Goal: Information Seeking & Learning: Learn about a topic

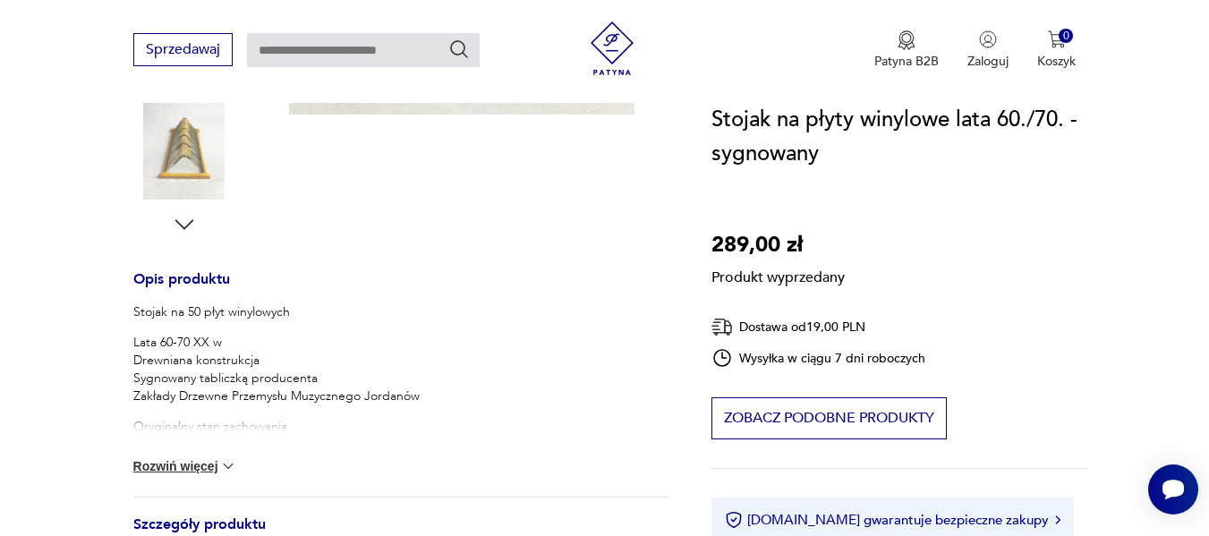
scroll to position [626, 0]
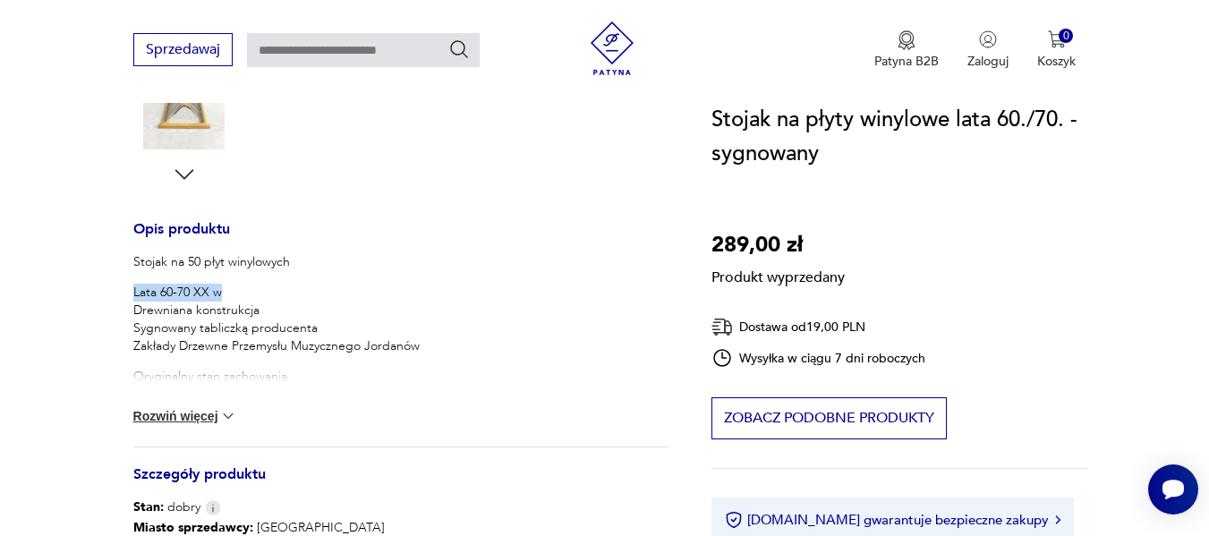
drag, startPoint x: 133, startPoint y: 290, endPoint x: 268, endPoint y: 294, distance: 134.3
click at [268, 294] on p "Lata 60-70 XX w Drewniana konstrukcja Sygnowany tabliczką producenta Zakłady Dr…" at bounding box center [276, 320] width 286 height 72
drag, startPoint x: 200, startPoint y: 289, endPoint x: 99, endPoint y: 306, distance: 102.5
click at [99, 306] on section "Produkt wyprzedany Opis produktu Stojak na 50 płyt winylowych Lata 60-70 XX w D…" at bounding box center [604, 247] width 1209 height 1157
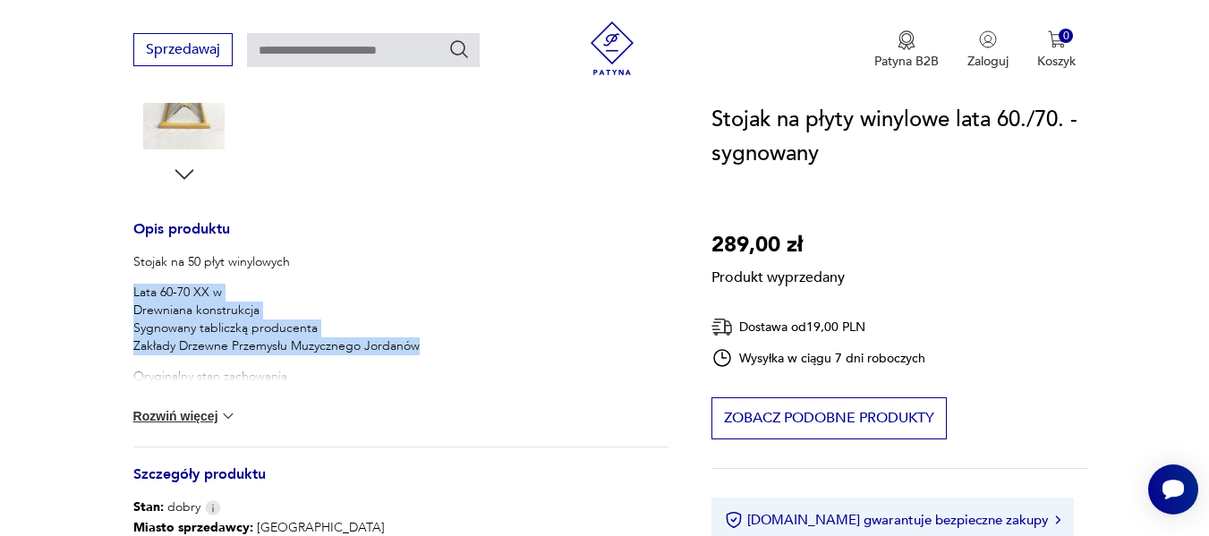
drag, startPoint x: 130, startPoint y: 288, endPoint x: 449, endPoint y: 344, distance: 324.3
click at [449, 344] on section "Produkt wyprzedany Opis produktu Stojak na 50 płyt winylowych Lata 60-70 XX w D…" at bounding box center [604, 247] width 1209 height 1157
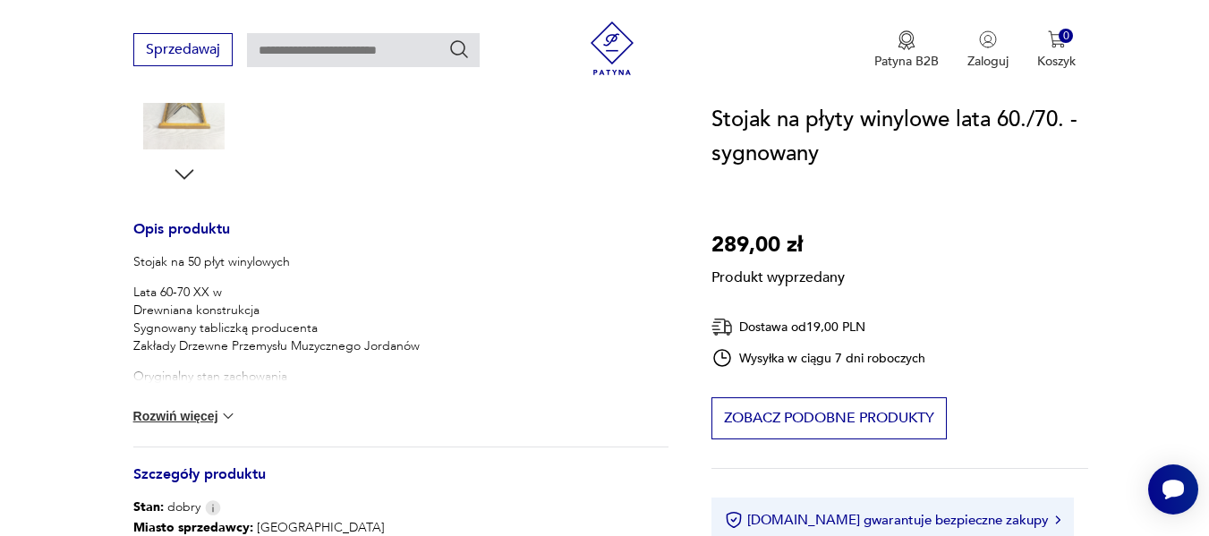
drag, startPoint x: 149, startPoint y: 306, endPoint x: 490, endPoint y: 404, distance: 354.6
click at [490, 404] on div "Stojak na 50 płyt winylowych Lata 60-70 XX w Drewniana konstrukcja Sygnowany ta…" at bounding box center [400, 349] width 535 height 193
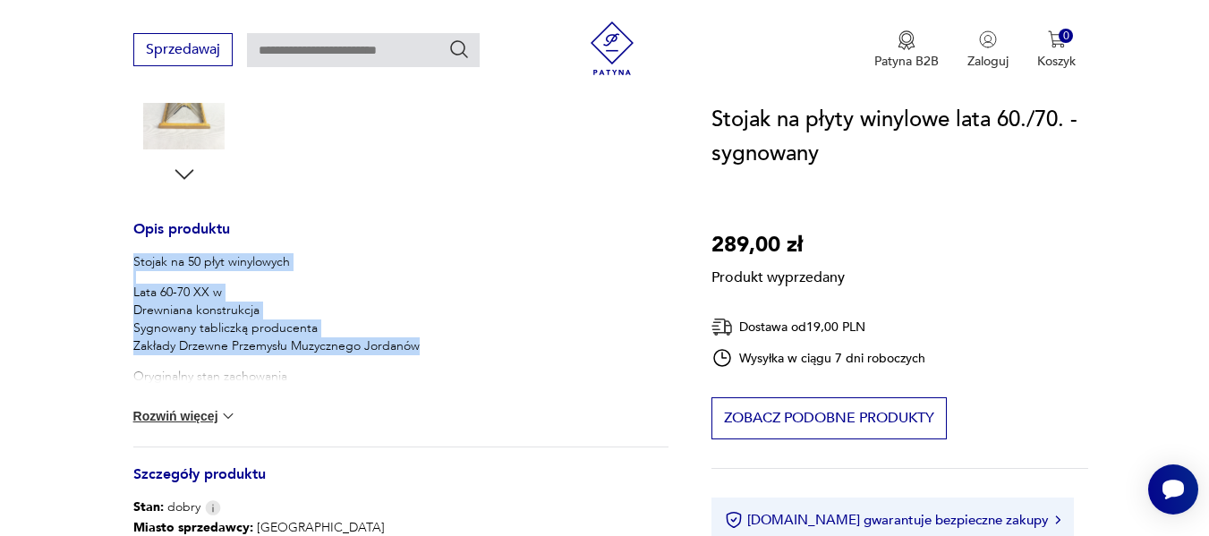
drag, startPoint x: 135, startPoint y: 259, endPoint x: 378, endPoint y: 361, distance: 263.1
click at [436, 356] on div "Stojak na 50 płyt winylowych Lata 60-70 XX w Drewniana konstrukcja Sygnowany ta…" at bounding box center [400, 349] width 535 height 193
copy div "Stojak na 50 płyt winylowych Lata 60-70 XX w Drewniana konstrukcja Sygnowany ta…"
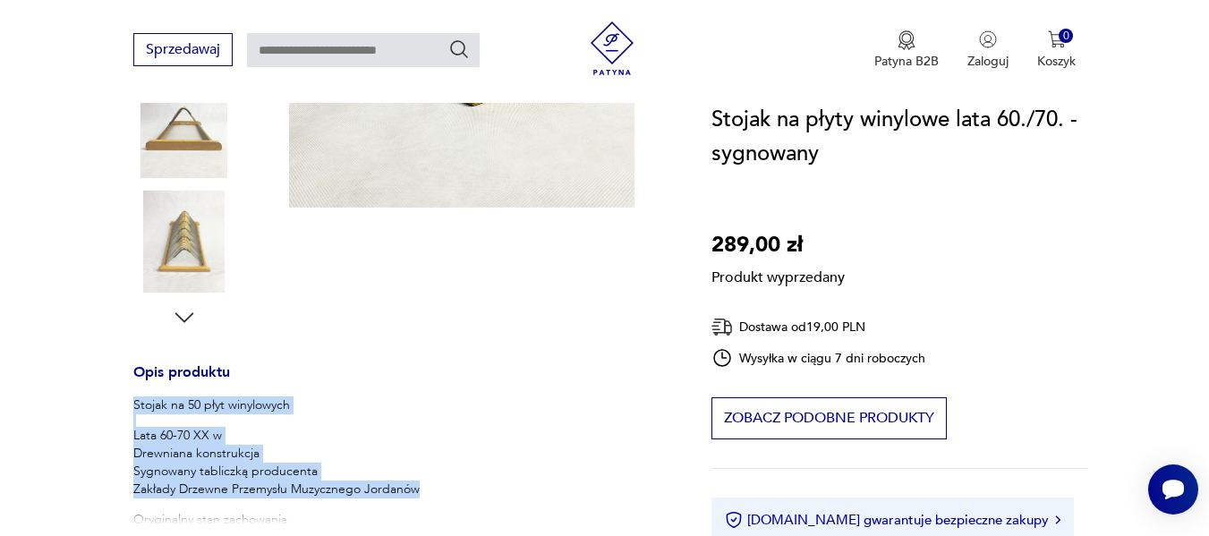
scroll to position [179, 0]
